Goal: Information Seeking & Learning: Learn about a topic

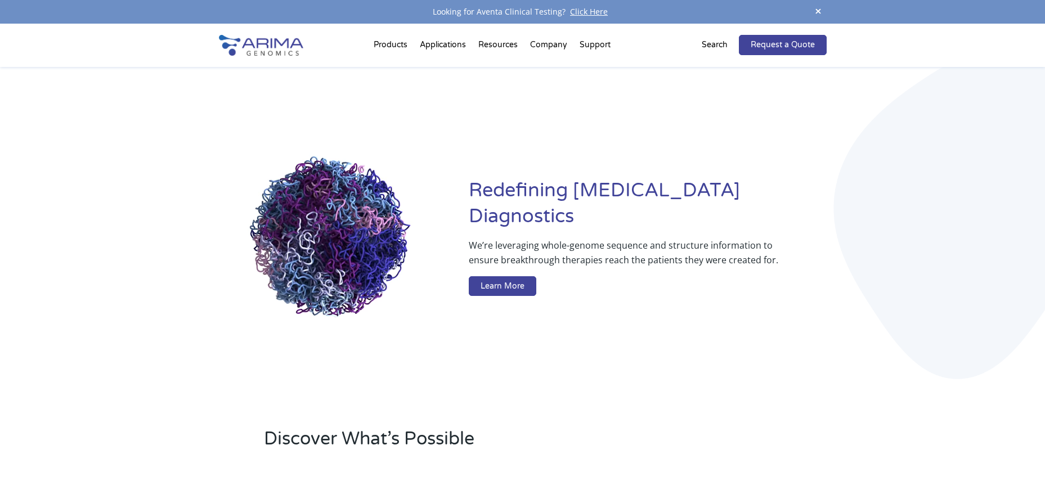
click at [463, 86] on link "Technology Overview" at bounding box center [481, 88] width 113 height 23
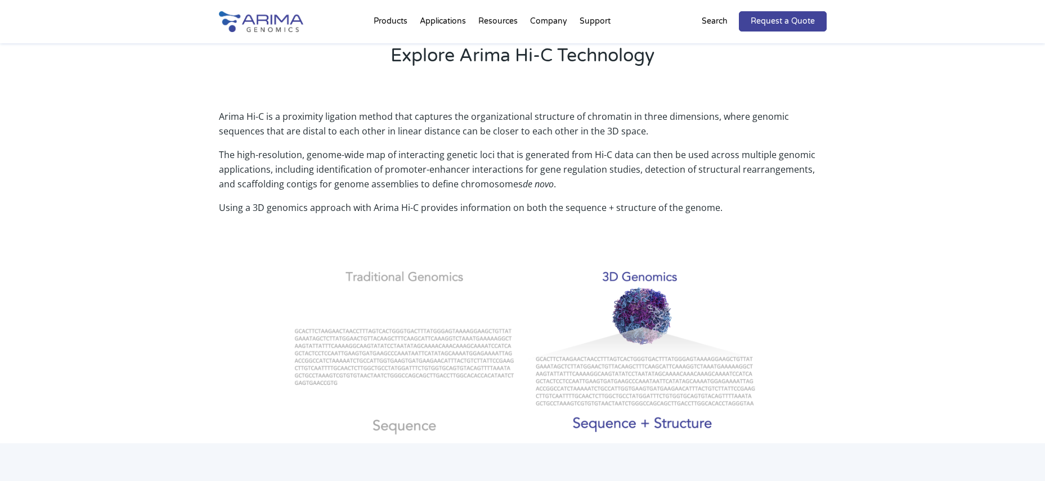
scroll to position [270, 0]
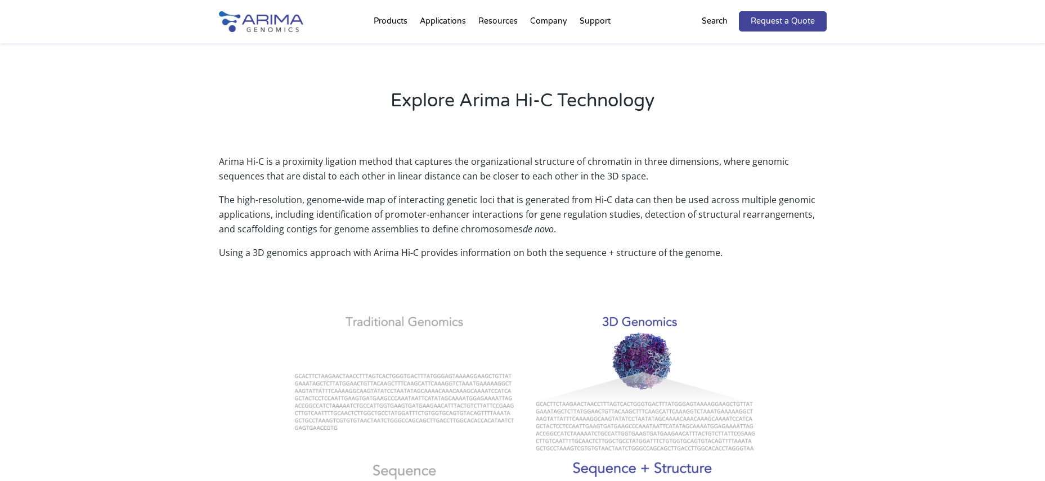
click at [201, 165] on div "Arima Hi-C is a proximity ligation method that captures the organizational stru…" at bounding box center [522, 313] width 1045 height 349
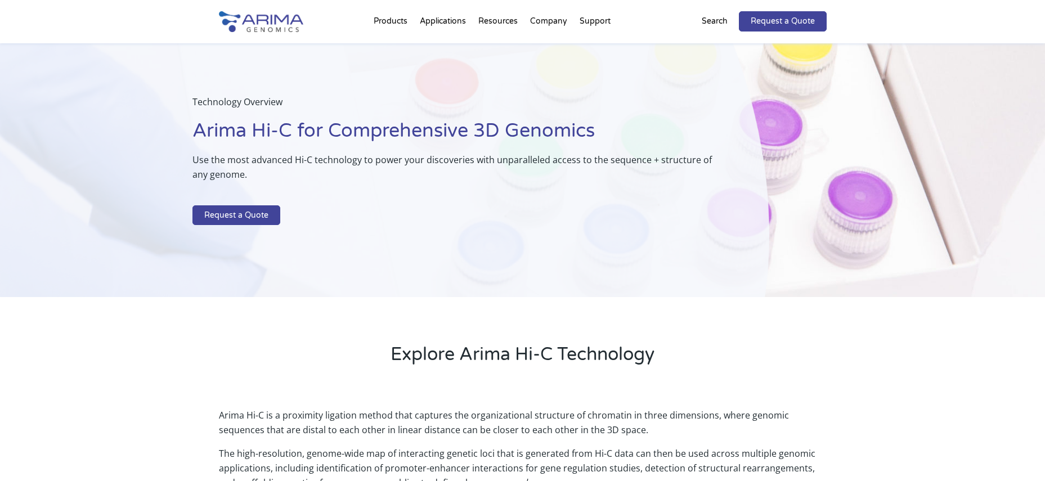
scroll to position [0, 0]
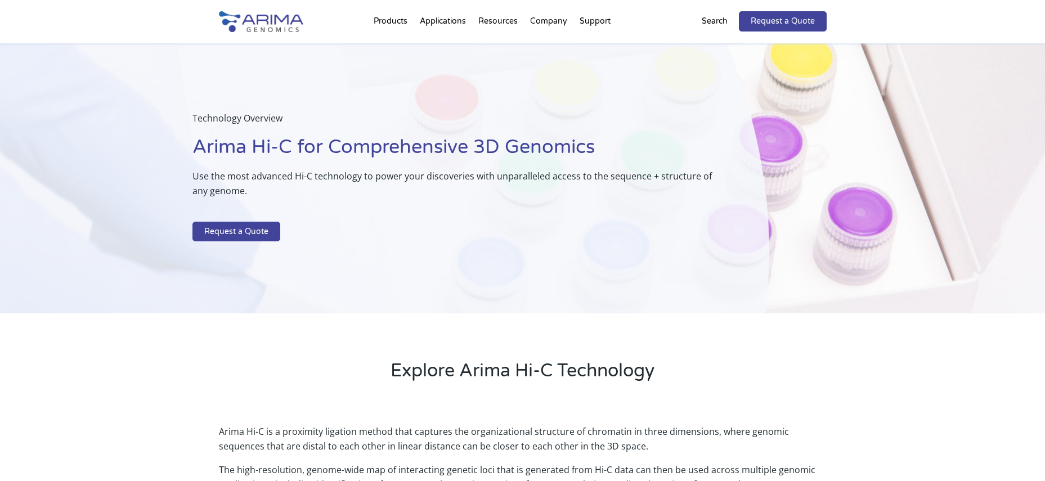
click at [282, 21] on img at bounding box center [261, 21] width 84 height 21
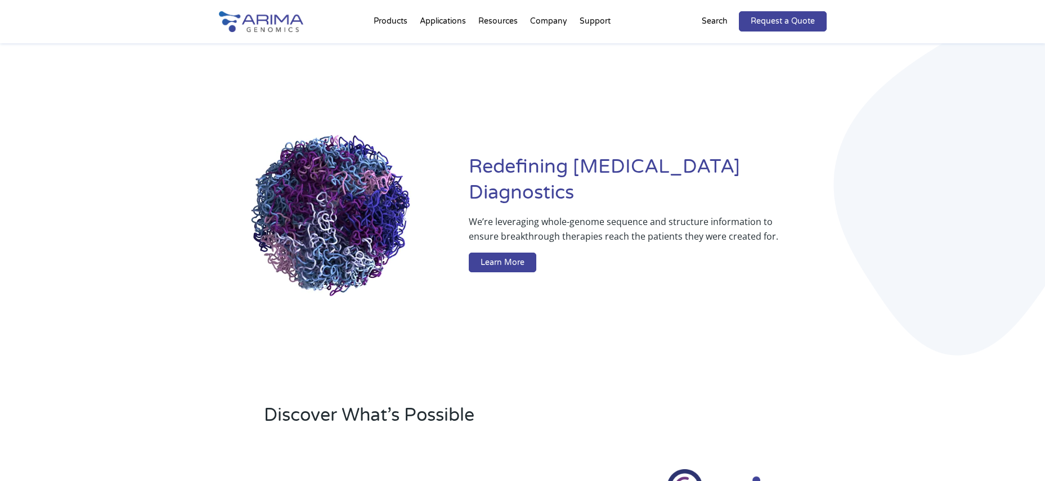
click at [134, 250] on div "Redefining Cancer Diagnostics We’re leveraging whole-genome sequence and struct…" at bounding box center [522, 215] width 1045 height 345
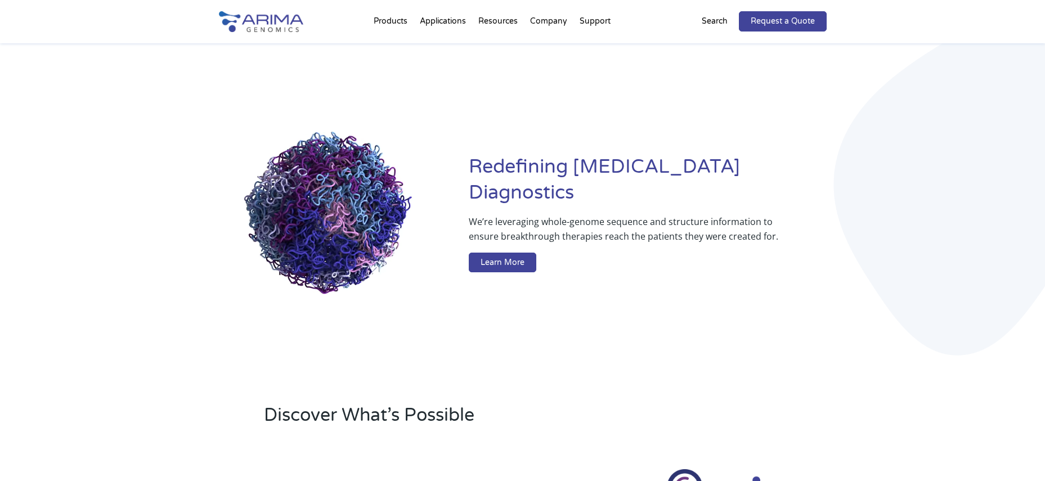
click at [460, 68] on link "Technology Overview" at bounding box center [481, 64] width 113 height 23
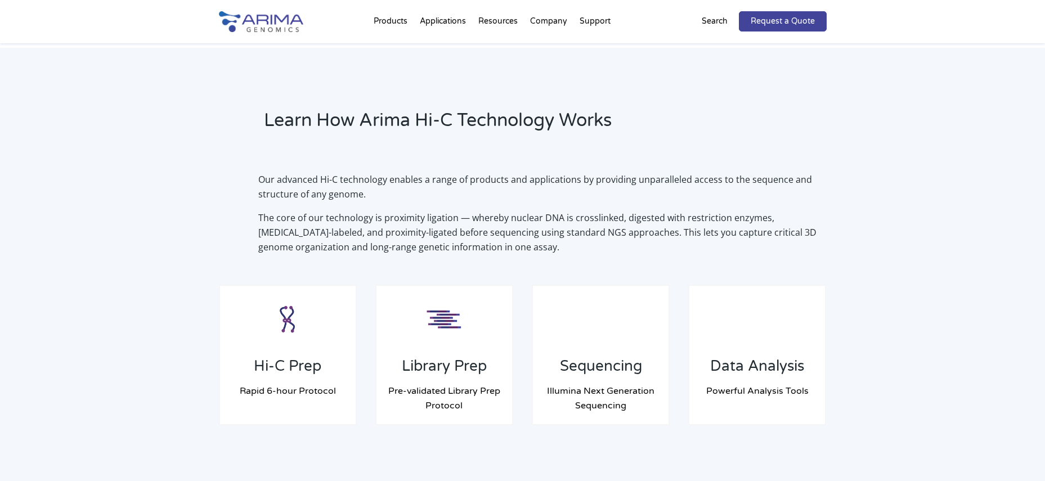
scroll to position [705, 0]
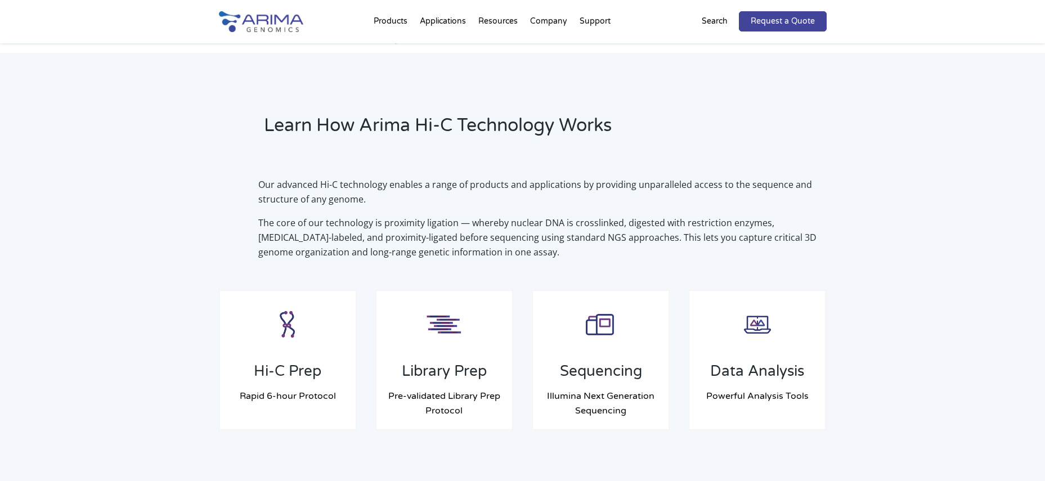
click at [212, 200] on div "Learn How Arima Hi-C Technology Works Our advanced Hi-C technology enables a ra…" at bounding box center [522, 272] width 1045 height 438
click at [177, 264] on div "Learn How Arima Hi-C Technology Works Our advanced Hi-C technology enables a ra…" at bounding box center [522, 272] width 1045 height 438
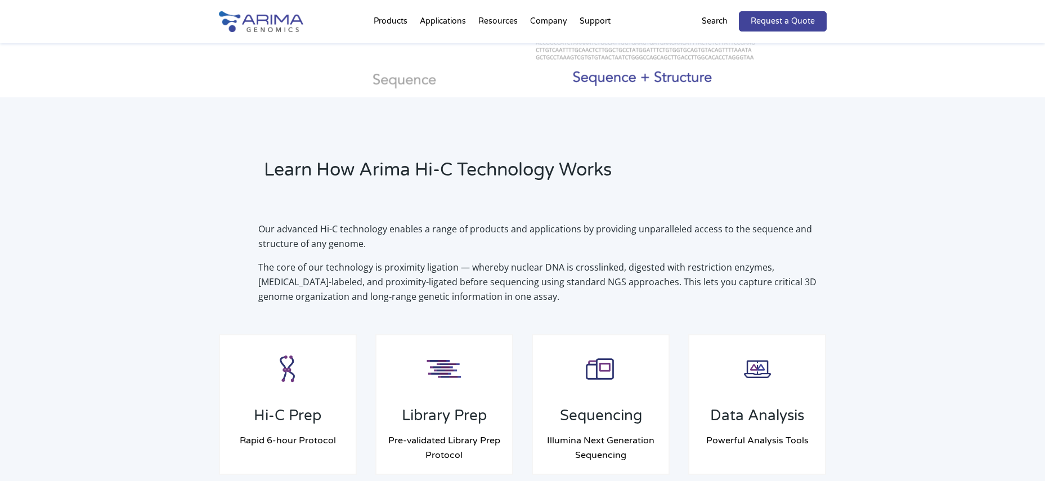
scroll to position [660, 0]
click at [188, 257] on div "Learn How Arima Hi-C Technology Works Our advanced Hi-C technology enables a ra…" at bounding box center [522, 317] width 1045 height 438
click at [188, 253] on div "Learn How Arima Hi-C Technology Works Our advanced Hi-C technology enables a ra…" at bounding box center [522, 317] width 1045 height 438
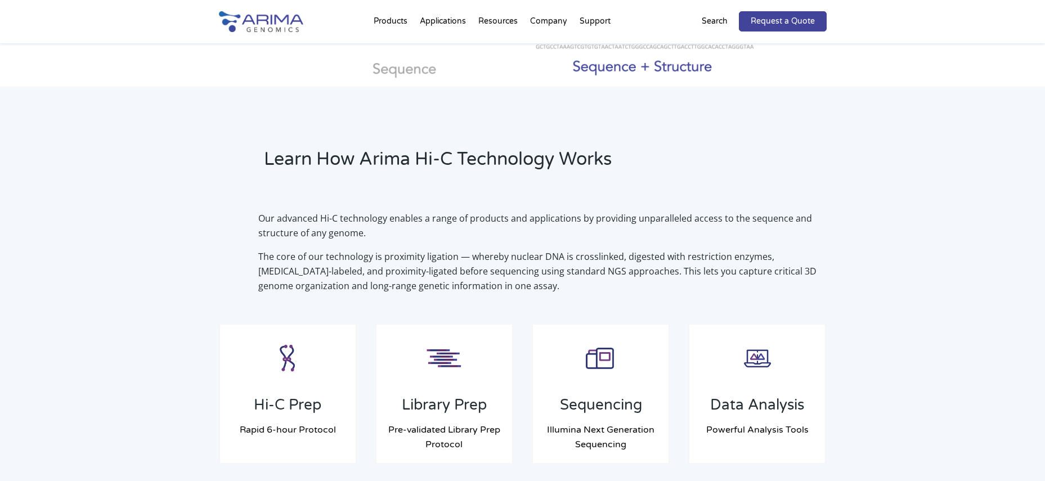
scroll to position [675, 0]
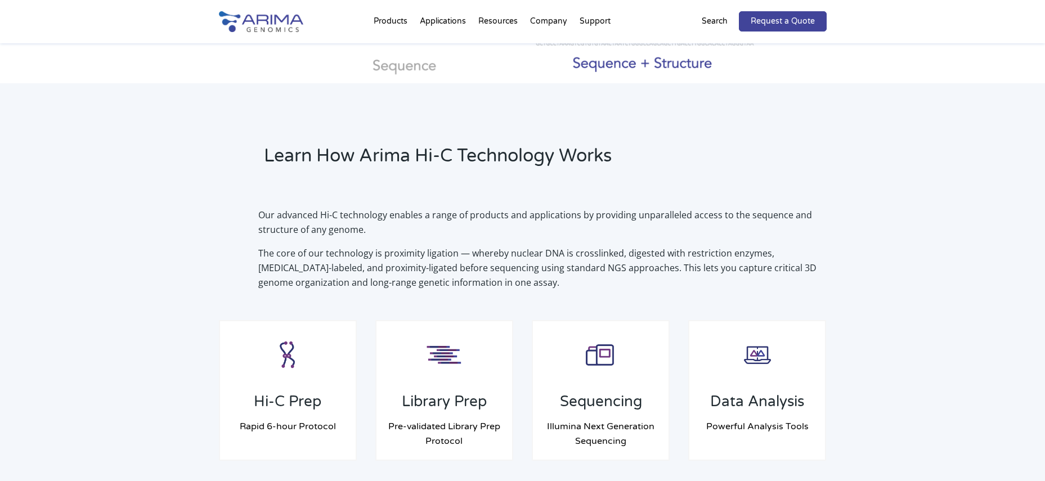
click at [228, 236] on div "Our advanced Hi-C technology enables a range of products and applications by pr…" at bounding box center [523, 249] width 608 height 82
click at [197, 244] on div "Learn How Arima Hi-C Technology Works Our advanced Hi-C technology enables a ra…" at bounding box center [522, 302] width 1045 height 438
